Goal: Transaction & Acquisition: Purchase product/service

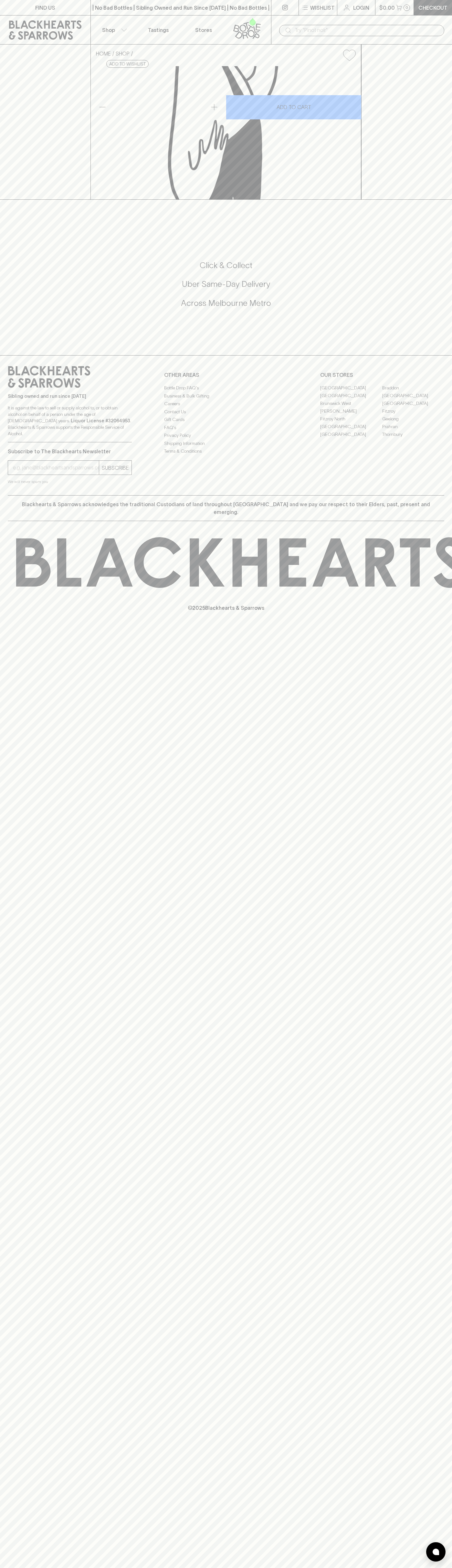
click at [67, 16] on link at bounding box center [45, 30] width 90 height 29
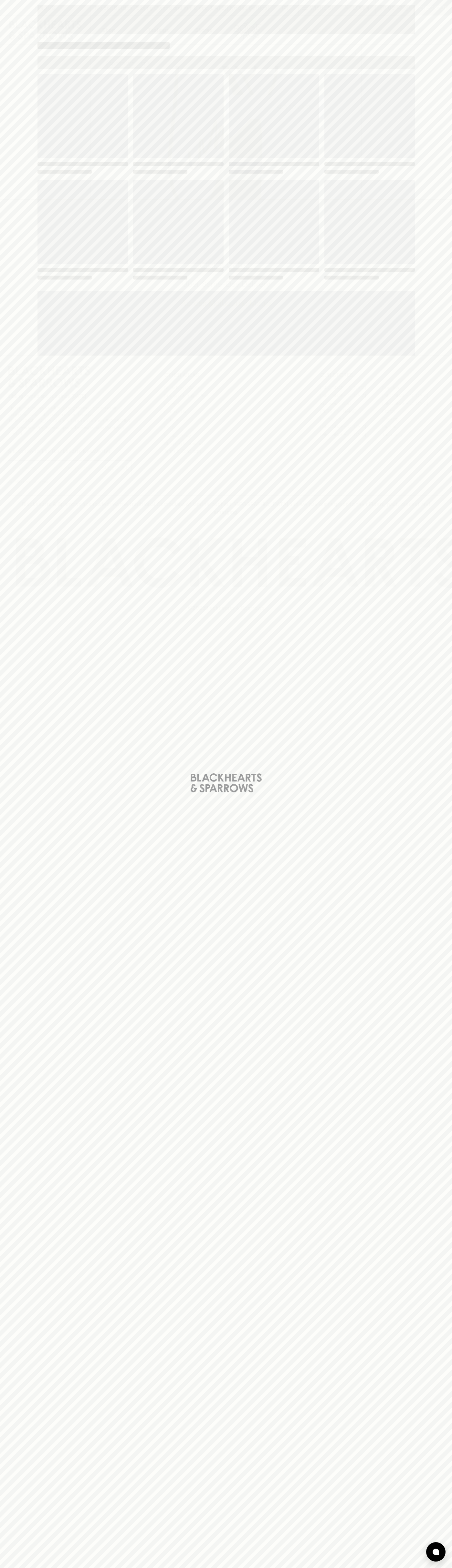
click at [439, 59] on div "Loading" at bounding box center [226, 784] width 452 height 1568
click at [158, 1567] on html "FIND US | No Bad Bottles | Sibling Owned and Run Since [DATE] | No Bad Bottles …" at bounding box center [226, 784] width 452 height 1568
click at [10, 153] on div "Loading" at bounding box center [226, 784] width 452 height 1568
